Goal: Information Seeking & Learning: Learn about a topic

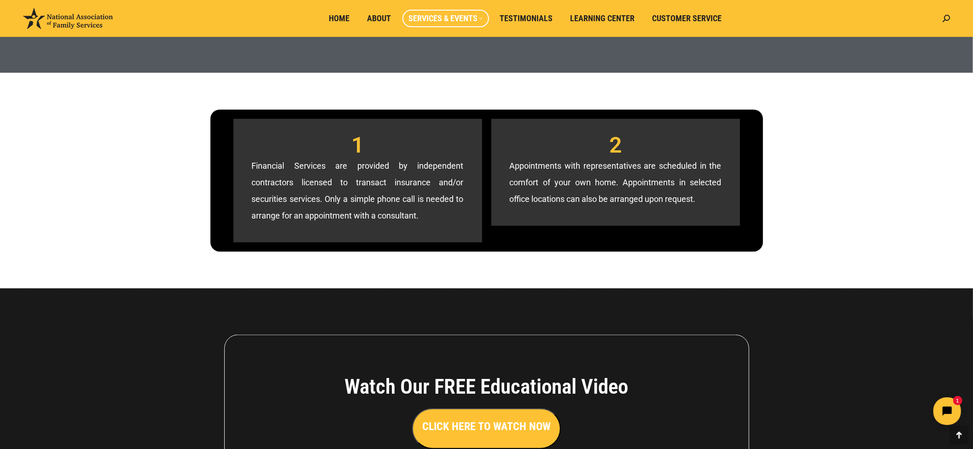
scroll to position [790, 0]
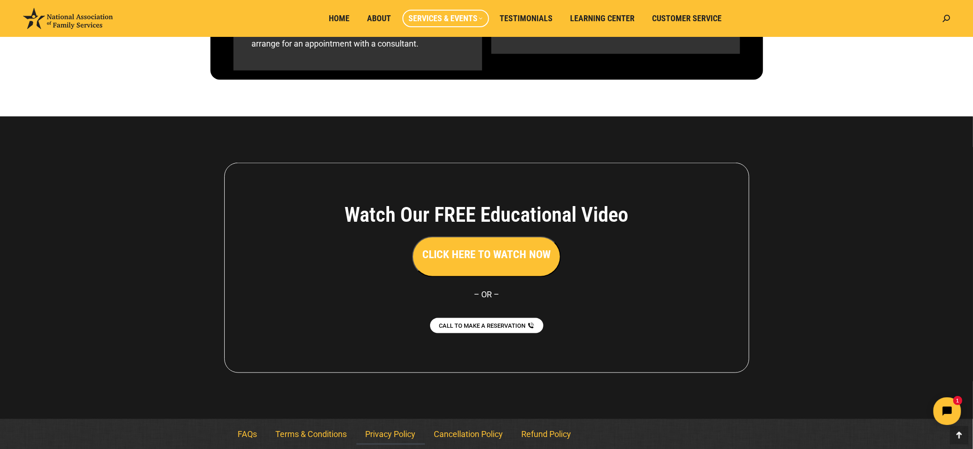
click at [387, 434] on link "Privacy Policy" at bounding box center [391, 433] width 69 height 21
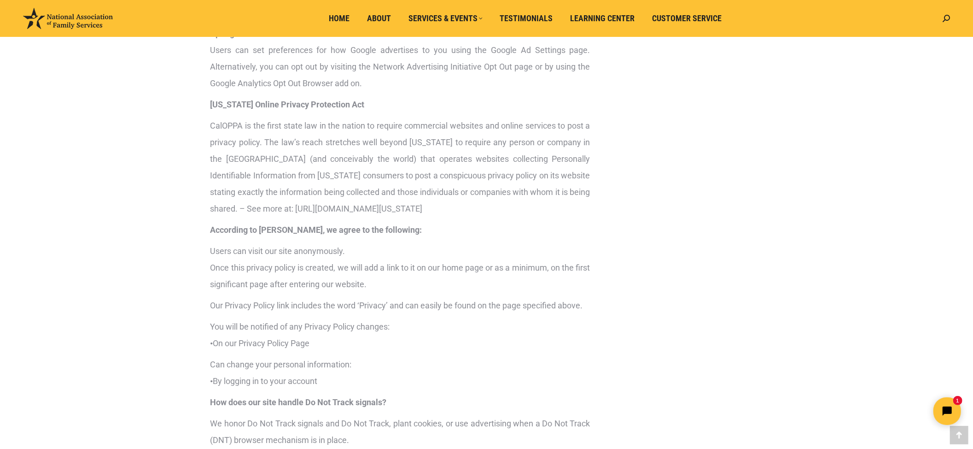
scroll to position [1597, 0]
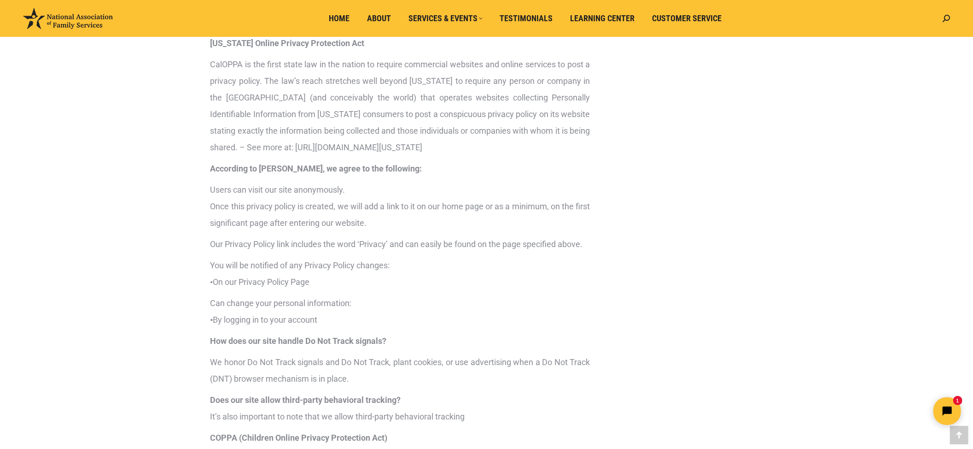
click at [494, 156] on p "CalOPPA is the first state law in the nation to require commercial websites and…" at bounding box center [401, 106] width 380 height 100
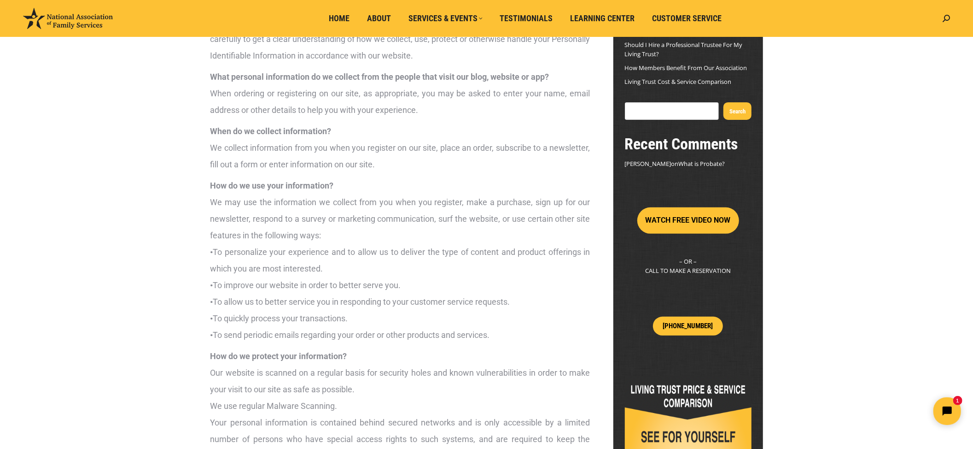
scroll to position [0, 0]
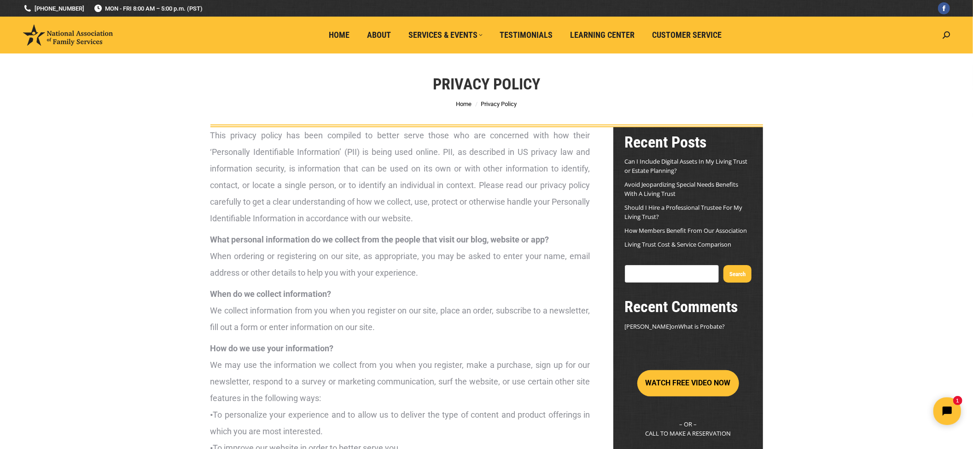
click at [387, 252] on p "What personal information do we collect from the people that visit our blog, we…" at bounding box center [401, 256] width 380 height 50
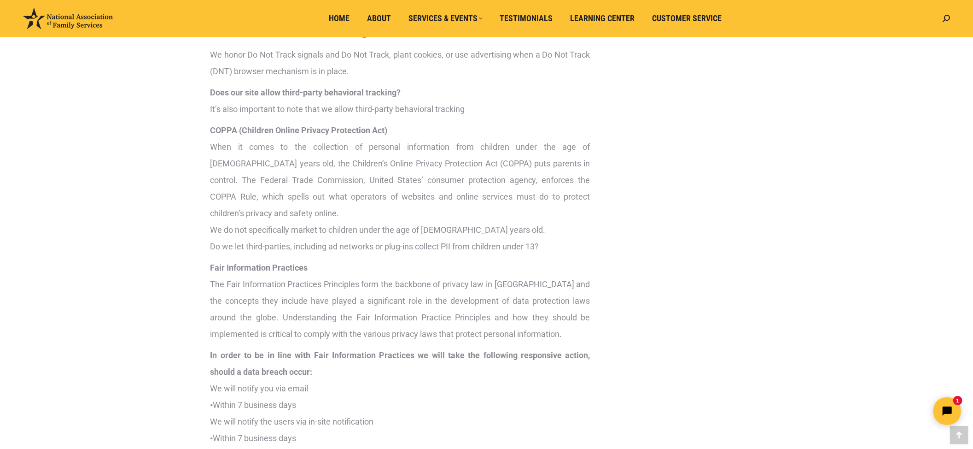
scroll to position [1965, 0]
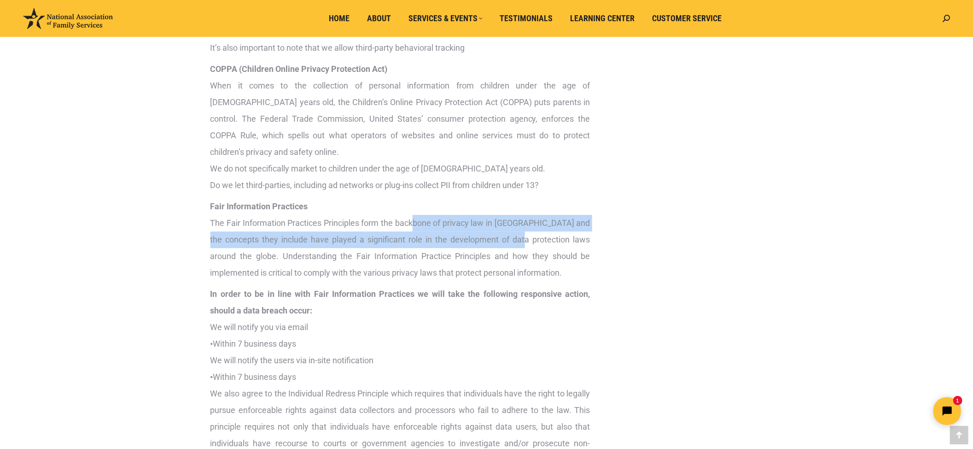
drag, startPoint x: 416, startPoint y: 236, endPoint x: 498, endPoint y: 252, distance: 83.7
click at [498, 252] on p "Fair Information Practices The Fair Information Practices Principles form the b…" at bounding box center [401, 239] width 380 height 83
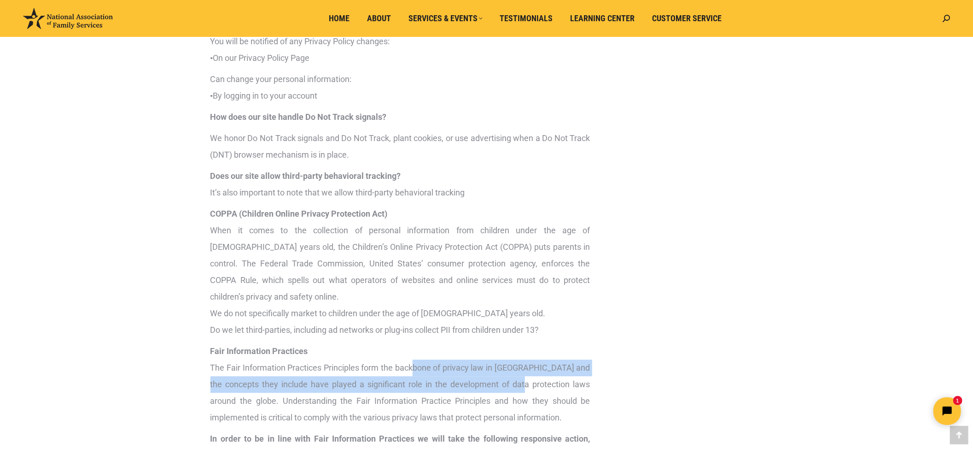
scroll to position [1785, 0]
